Goal: Transaction & Acquisition: Purchase product/service

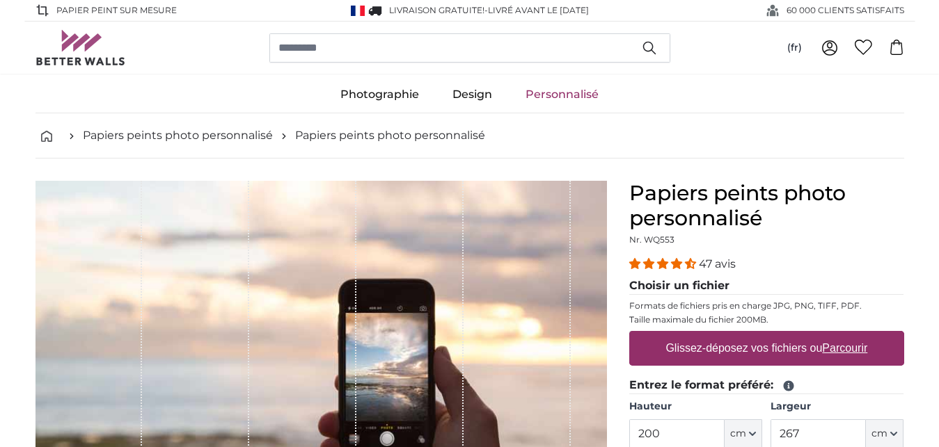
click at [670, 348] on label "Glissez-déposez vos fichiers ou Parcourir" at bounding box center [766, 349] width 213 height 28
click at [670, 335] on input "Glissez-déposez vos fichiers ou Parcourir" at bounding box center [766, 333] width 275 height 4
type input "**********"
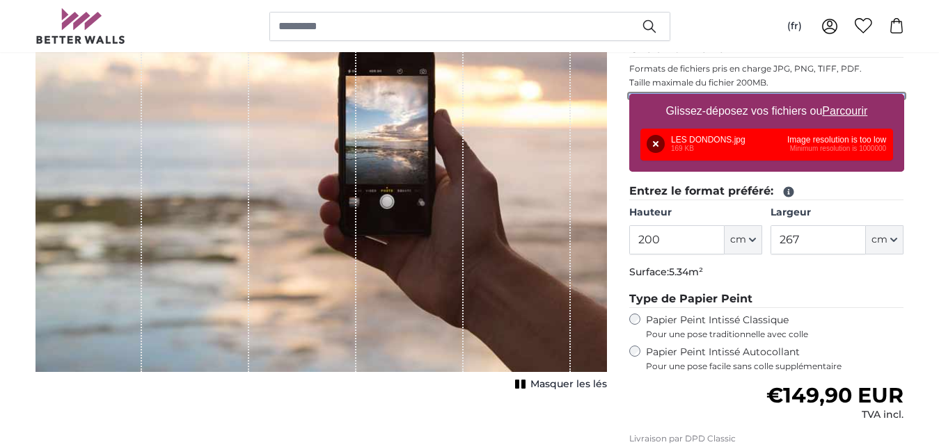
scroll to position [264, 0]
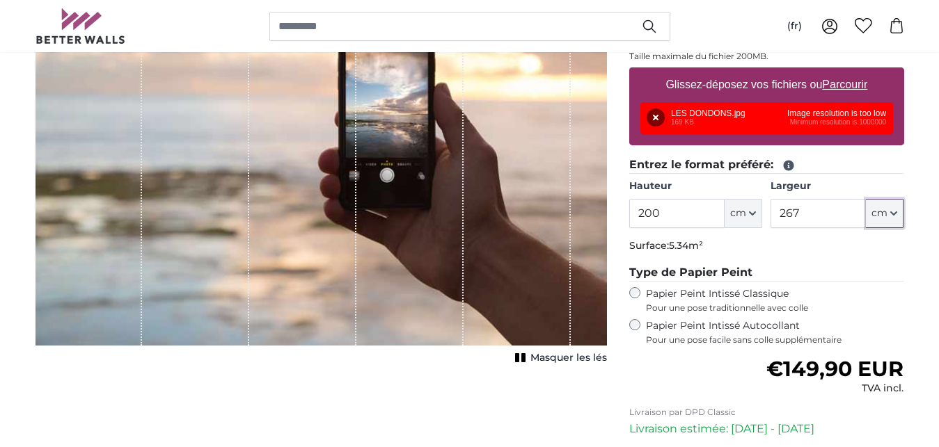
click at [893, 212] on icon "button" at bounding box center [893, 213] width 7 height 7
click at [803, 214] on input "267" at bounding box center [817, 213] width 95 height 29
type input "2"
type input "90"
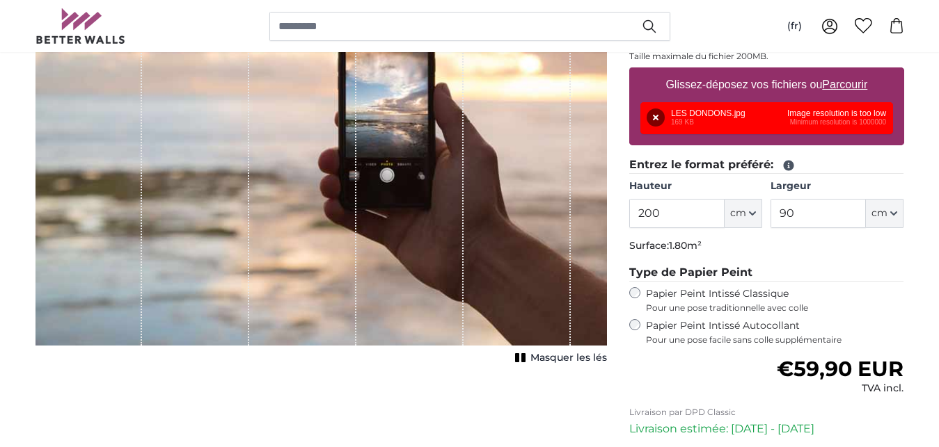
click at [905, 296] on div "Papiers peints photo personnalisé Nr. WQ553 47 avis Choisir un fichier Formats …" at bounding box center [766, 250] width 297 height 667
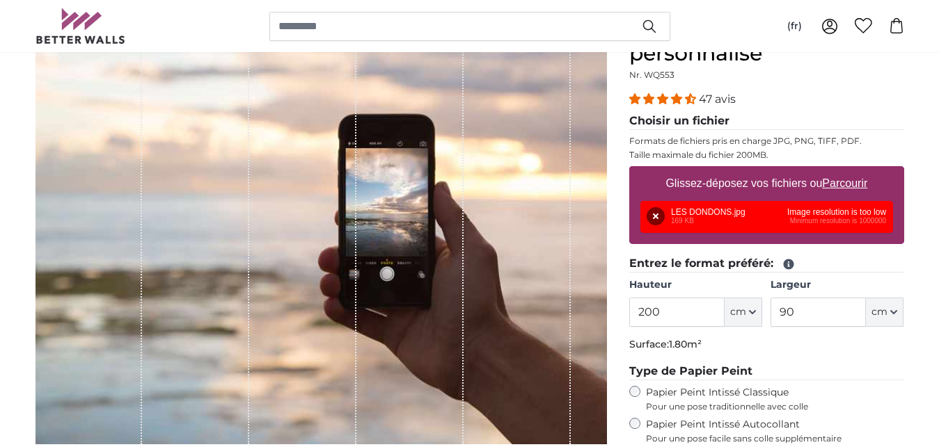
scroll to position [152, 0]
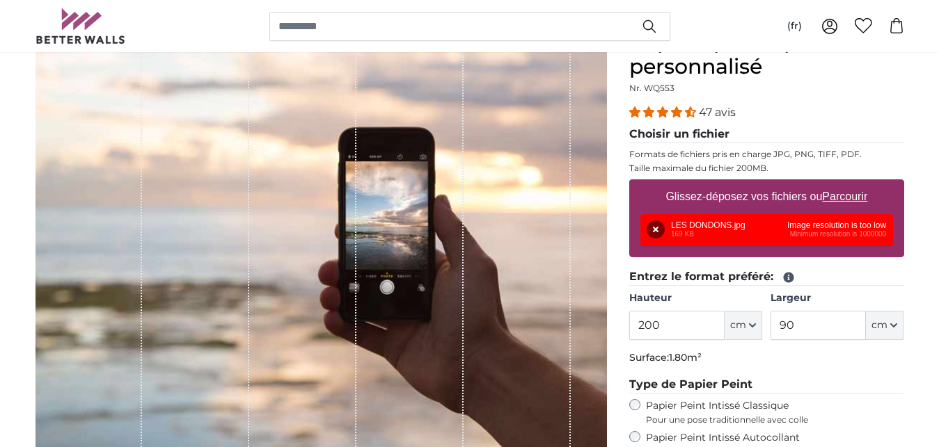
click at [822, 234] on div "Supprimer Réessayer Supprimer Télécharger Annuler Réessayer Supprimer LES DONDO…" at bounding box center [766, 230] width 253 height 32
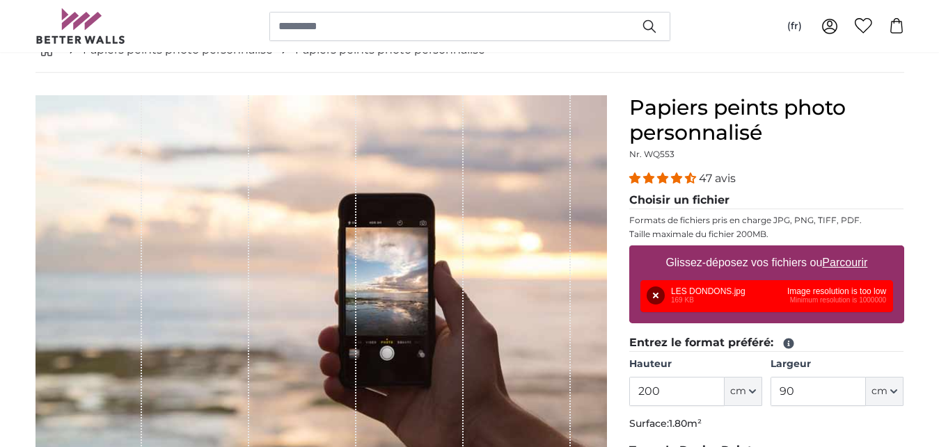
scroll to position [0, 0]
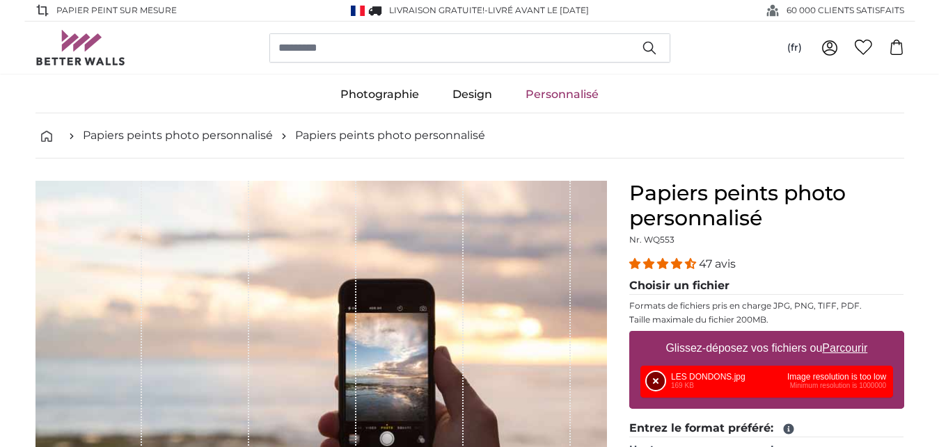
click at [655, 380] on button "Supprimer" at bounding box center [655, 381] width 18 height 18
